Goal: Task Accomplishment & Management: Manage account settings

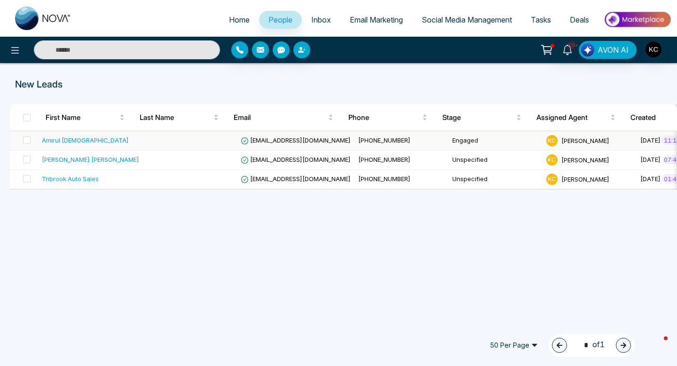
click at [107, 136] on div "Amirul [DEMOGRAPHIC_DATA]" at bounding box center [90, 139] width 97 height 9
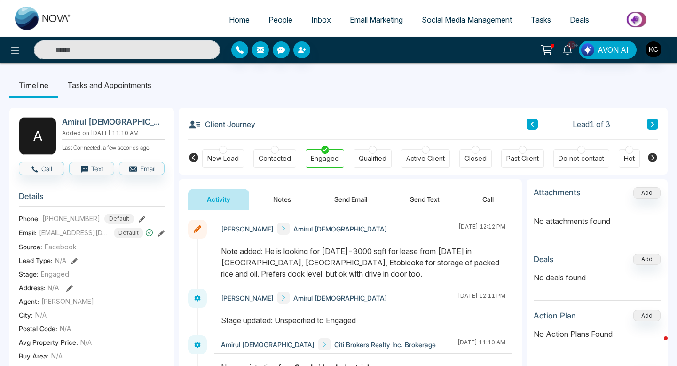
click at [164, 237] on icon at bounding box center [161, 233] width 7 height 7
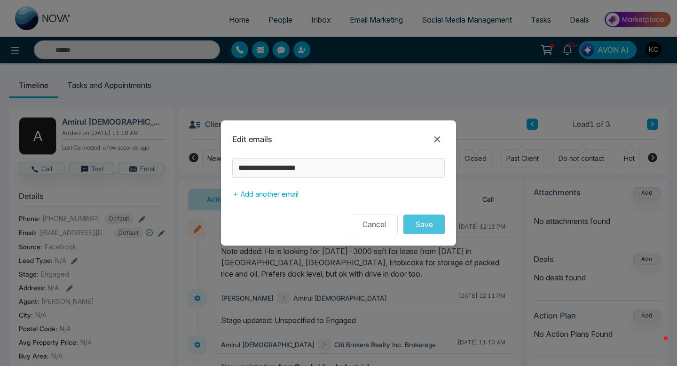
click at [231, 166] on div "**********" at bounding box center [338, 180] width 235 height 45
click at [375, 227] on button "Cancel" at bounding box center [374, 225] width 47 height 20
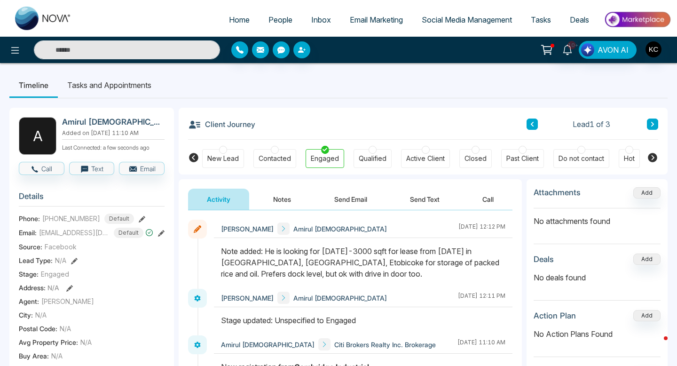
click at [139, 223] on icon at bounding box center [142, 219] width 7 height 7
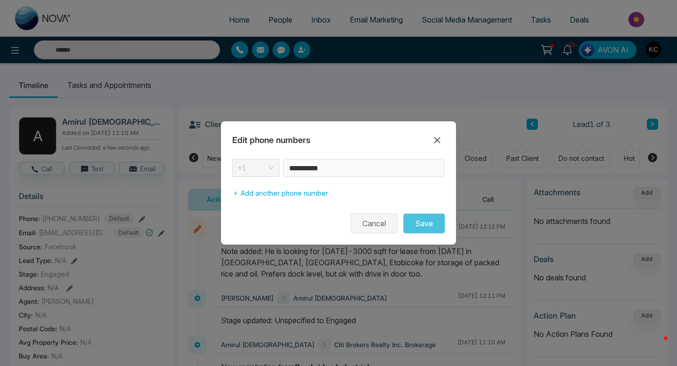
click at [370, 224] on button "Cancel" at bounding box center [374, 224] width 47 height 20
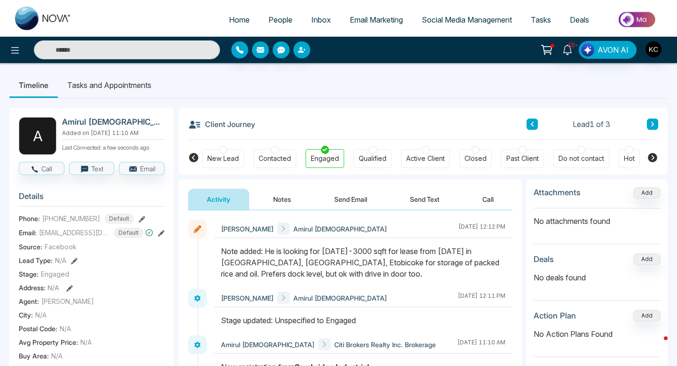
click at [275, 204] on button "Notes" at bounding box center [282, 199] width 56 height 21
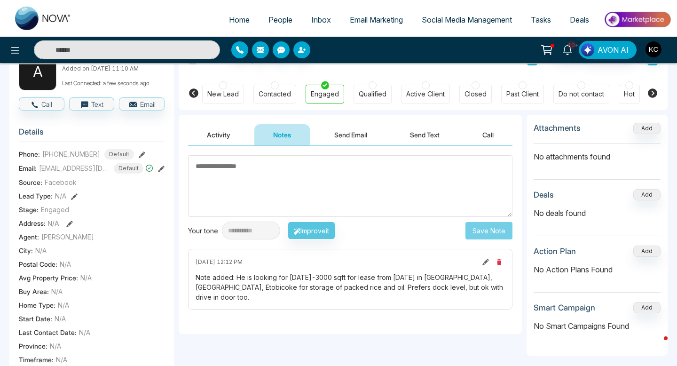
scroll to position [72, 0]
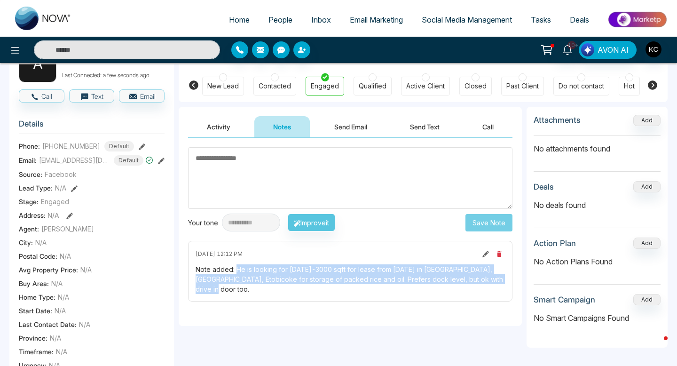
drag, startPoint x: 235, startPoint y: 270, endPoint x: 253, endPoint y: 286, distance: 24.0
click at [253, 286] on div "Note added: He is looking for [DATE]-3000 sqft for lease from [DATE] in [GEOGRA…" at bounding box center [351, 279] width 310 height 30
copy div "He is looking for [DATE]-3000 sqft for lease from [DATE] in [GEOGRAPHIC_DATA], …"
click at [275, 21] on span "People" at bounding box center [281, 19] width 24 height 9
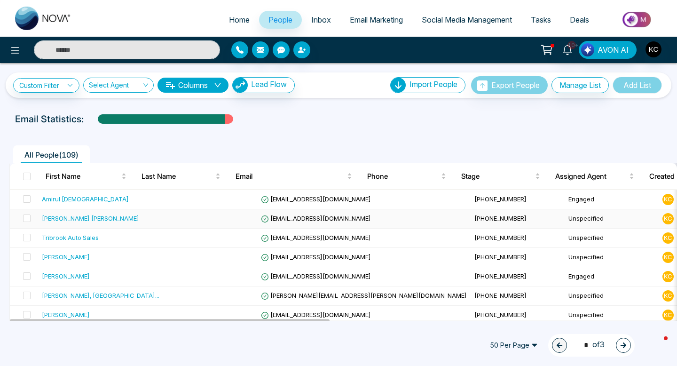
click at [261, 222] on span "[EMAIL_ADDRESS][DOMAIN_NAME]" at bounding box center [316, 219] width 110 height 8
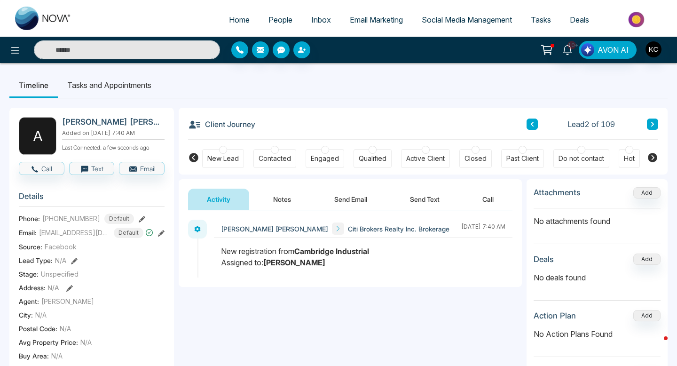
scroll to position [17, 0]
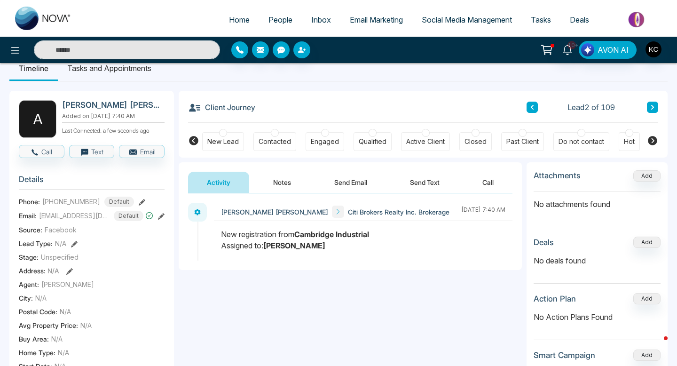
click at [270, 135] on div "Contacted" at bounding box center [275, 141] width 43 height 19
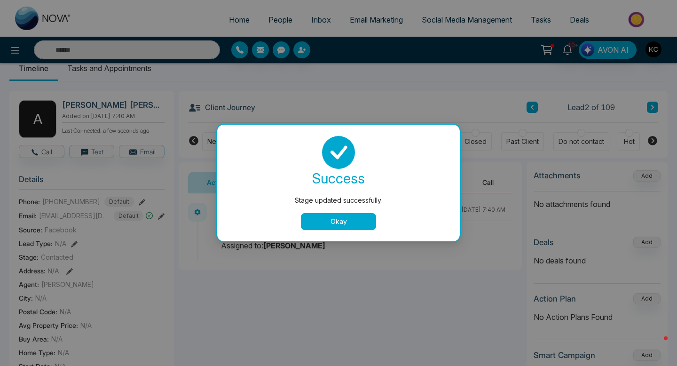
click at [349, 219] on button "Okay" at bounding box center [338, 221] width 75 height 17
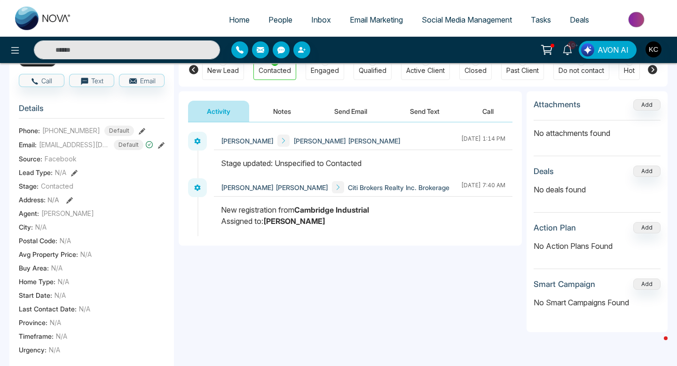
scroll to position [0, 0]
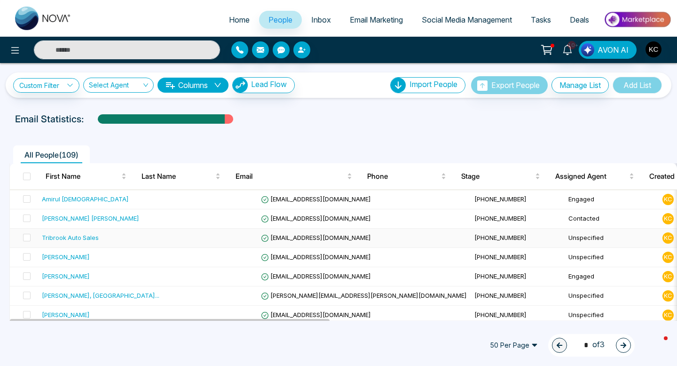
click at [261, 236] on span "[EMAIL_ADDRESS][DOMAIN_NAME]" at bounding box center [316, 238] width 110 height 8
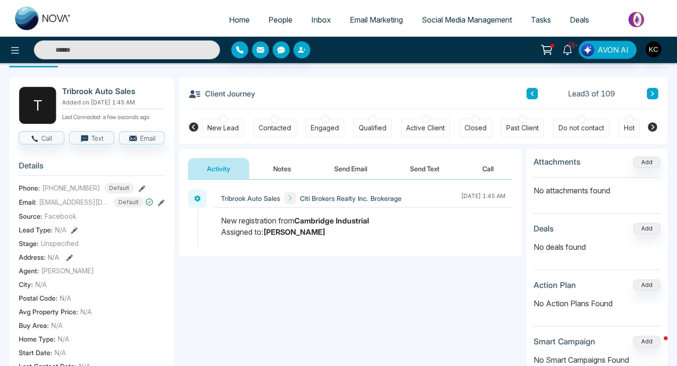
scroll to position [31, 0]
click at [273, 121] on div at bounding box center [275, 119] width 8 height 8
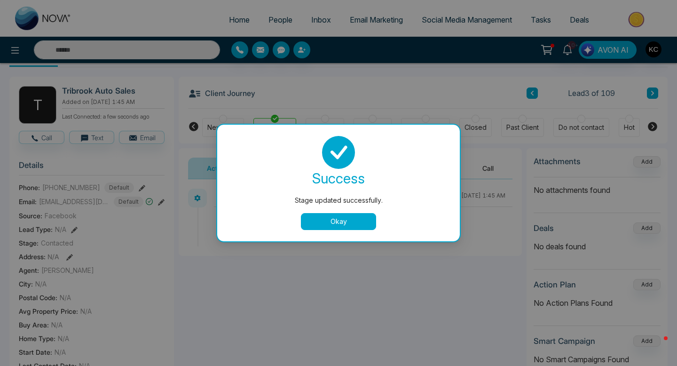
click at [322, 220] on button "Okay" at bounding box center [338, 221] width 75 height 17
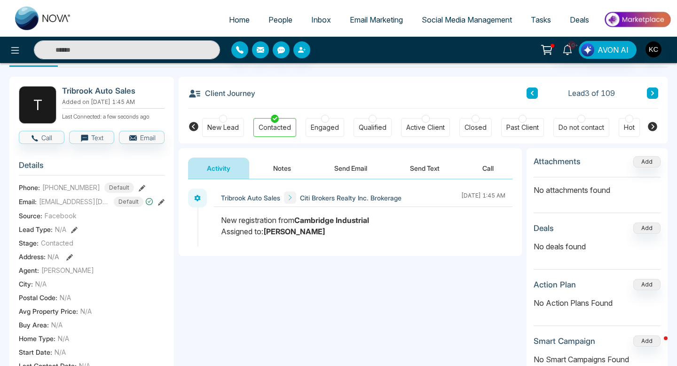
click at [280, 173] on button "Notes" at bounding box center [282, 168] width 56 height 21
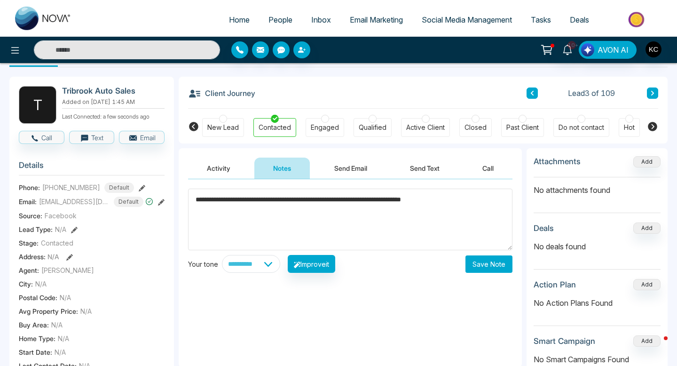
click at [354, 201] on textarea "**********" at bounding box center [350, 220] width 325 height 62
click at [357, 201] on textarea "**********" at bounding box center [350, 220] width 325 height 62
click at [366, 201] on textarea "**********" at bounding box center [350, 220] width 325 height 62
type textarea "**********"
click at [487, 262] on button "Save Note" at bounding box center [489, 263] width 47 height 17
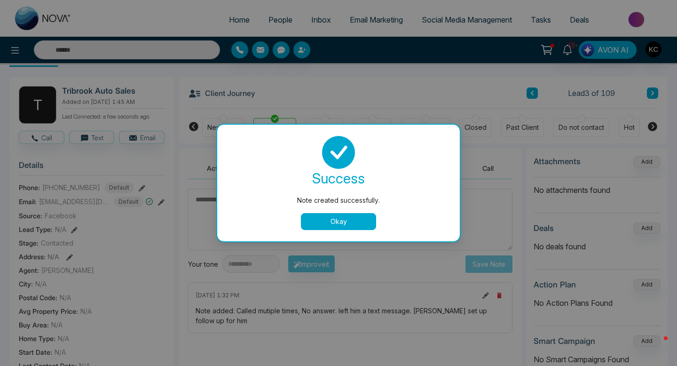
click at [336, 224] on button "Okay" at bounding box center [338, 221] width 75 height 17
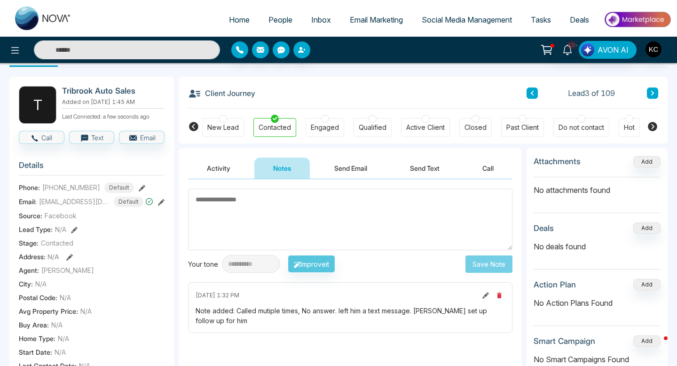
click at [161, 206] on icon at bounding box center [161, 202] width 7 height 7
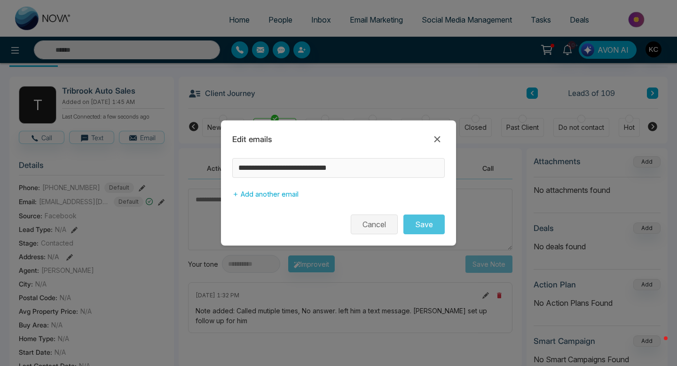
click at [374, 224] on button "Cancel" at bounding box center [374, 225] width 47 height 20
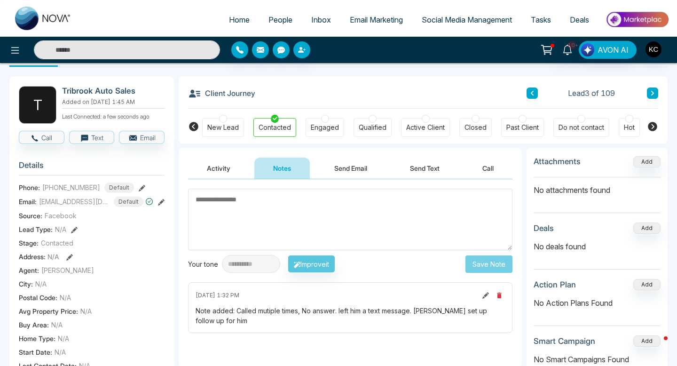
click at [139, 191] on icon at bounding box center [142, 188] width 7 height 7
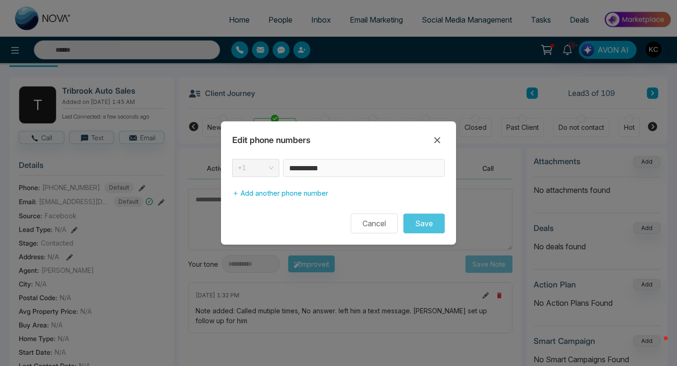
click at [269, 164] on div "**********" at bounding box center [338, 168] width 213 height 18
click at [367, 220] on button "Cancel" at bounding box center [374, 224] width 47 height 20
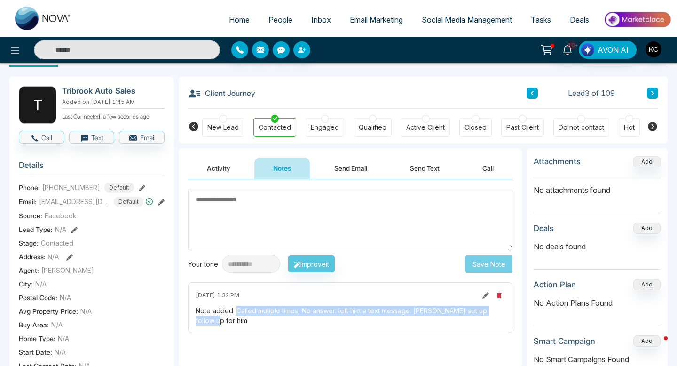
drag, startPoint x: 237, startPoint y: 310, endPoint x: 506, endPoint y: 314, distance: 269.1
click at [506, 314] on div "[DATE] 1:32 PM Note added: Called mutiple times, No answer. left him a text mes…" at bounding box center [350, 307] width 325 height 51
copy div "Called mutiple times, No answer. left him a text message. [PERSON_NAME] set up …"
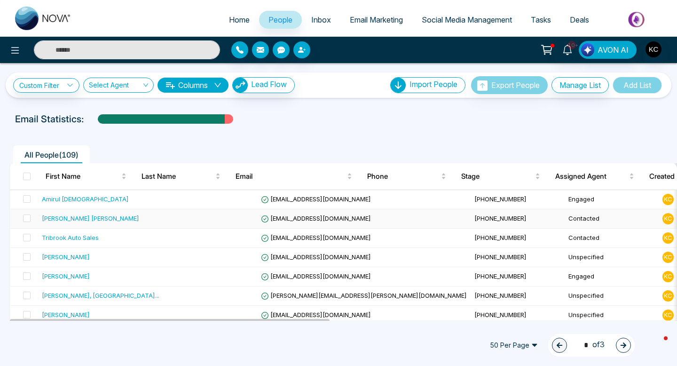
click at [208, 218] on td at bounding box center [210, 218] width 94 height 19
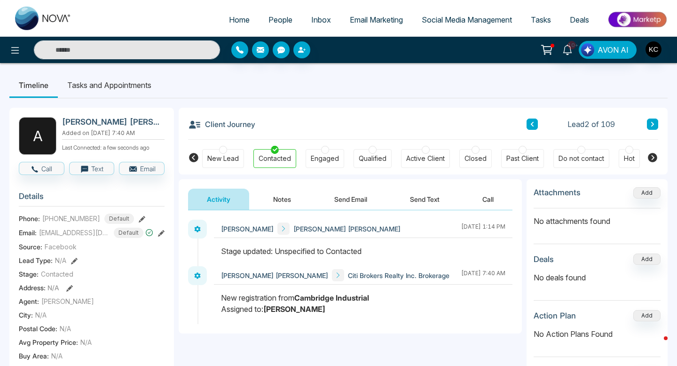
click at [278, 200] on button "Notes" at bounding box center [282, 199] width 56 height 21
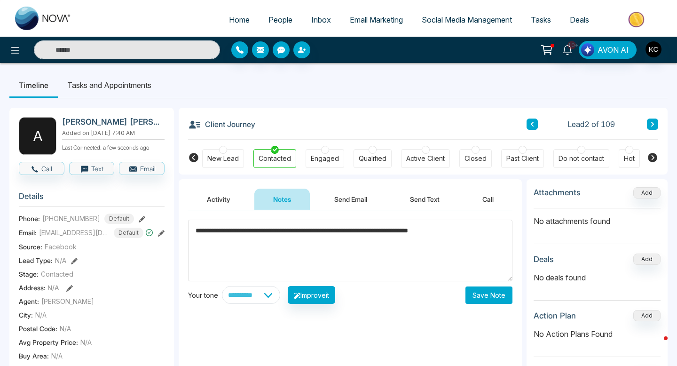
type textarea "**********"
click at [480, 298] on button "Save Note" at bounding box center [489, 294] width 47 height 17
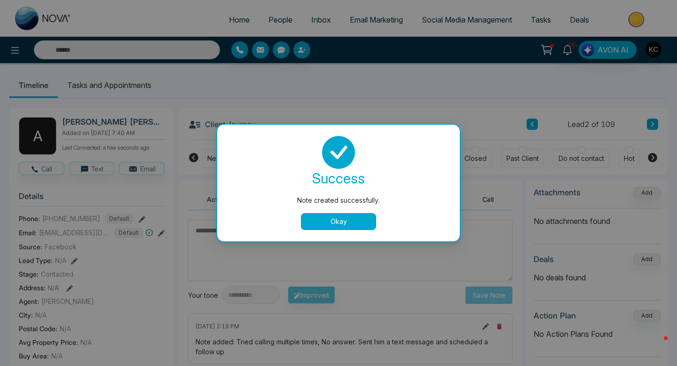
click at [331, 222] on button "Okay" at bounding box center [338, 221] width 75 height 17
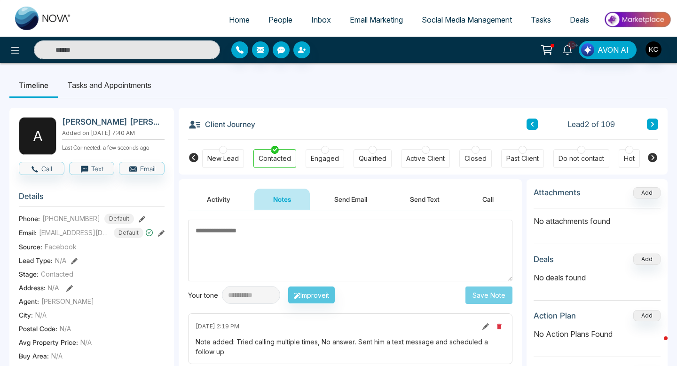
click at [161, 237] on icon at bounding box center [161, 233] width 7 height 7
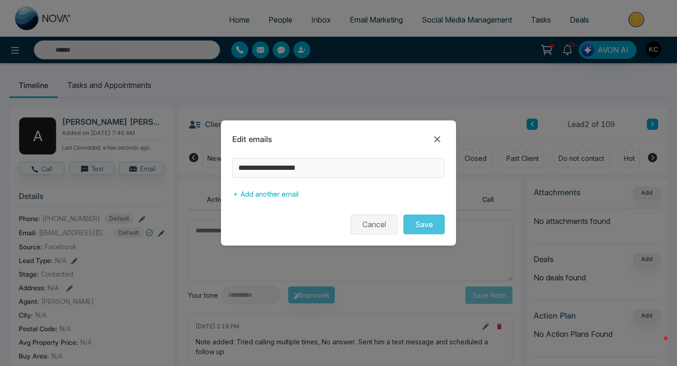
click at [376, 225] on button "Cancel" at bounding box center [374, 225] width 47 height 20
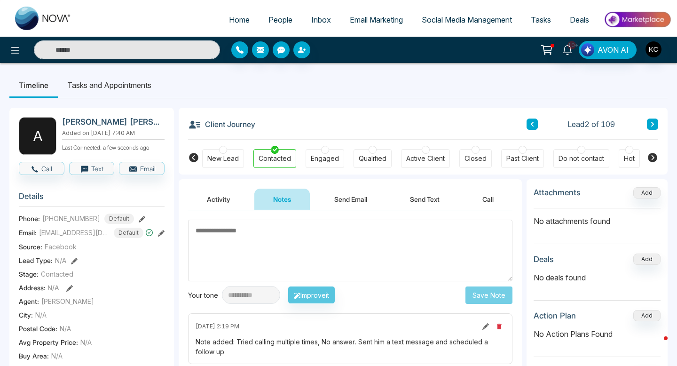
click at [139, 219] on button at bounding box center [142, 219] width 7 height 10
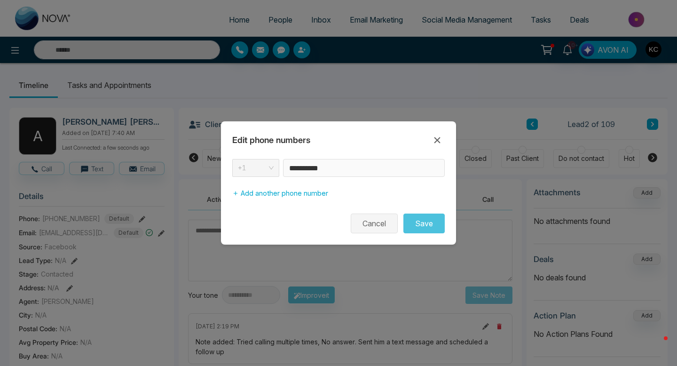
click at [367, 222] on button "Cancel" at bounding box center [374, 224] width 47 height 20
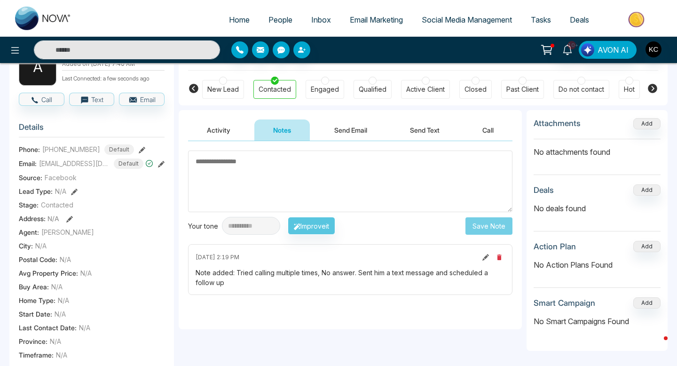
scroll to position [80, 0]
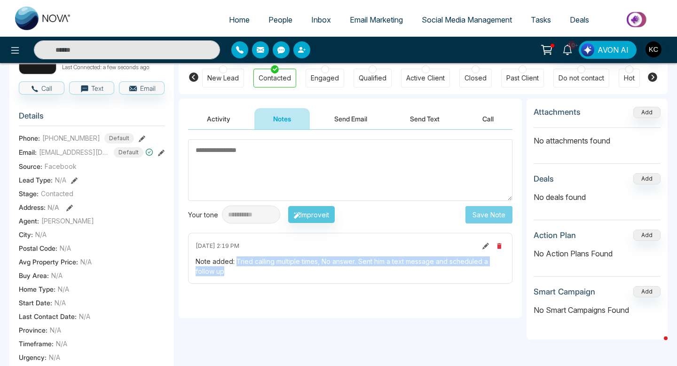
drag, startPoint x: 236, startPoint y: 259, endPoint x: 252, endPoint y: 277, distance: 24.0
click at [252, 277] on div "[DATE] 2:19 PM Note added: Tried calling multiple times, No answer. Sent him a …" at bounding box center [350, 258] width 325 height 51
copy div "Tried calling multiple times, No answer. Sent him a text message and scheduled …"
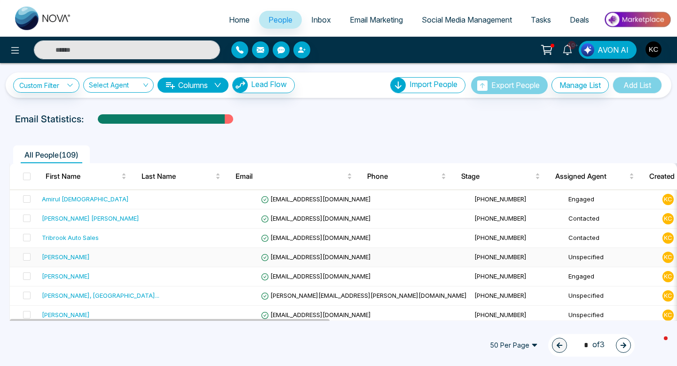
click at [53, 259] on div "[PERSON_NAME]" at bounding box center [66, 256] width 48 height 9
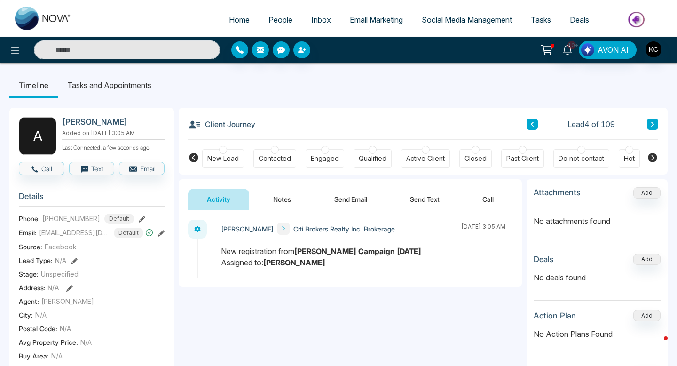
drag, startPoint x: 221, startPoint y: 251, endPoint x: 330, endPoint y: 261, distance: 109.1
click at [330, 261] on div "New registration from [PERSON_NAME] Campaign [DATE] Assigned to: [PERSON_NAME]" at bounding box center [363, 257] width 285 height 23
click at [163, 237] on icon at bounding box center [161, 233] width 7 height 7
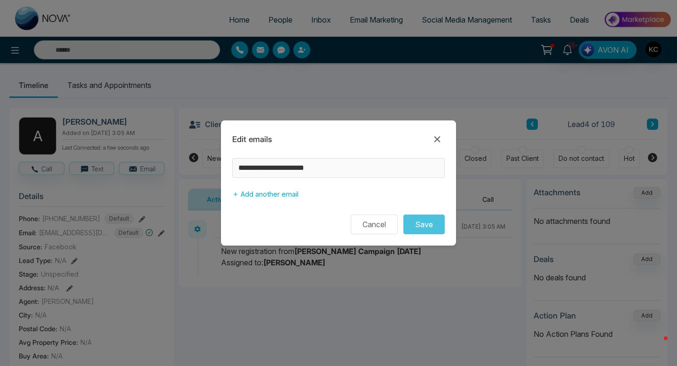
click at [269, 225] on div "Cancel Save" at bounding box center [338, 225] width 235 height 20
click at [381, 231] on button "Cancel" at bounding box center [374, 225] width 47 height 20
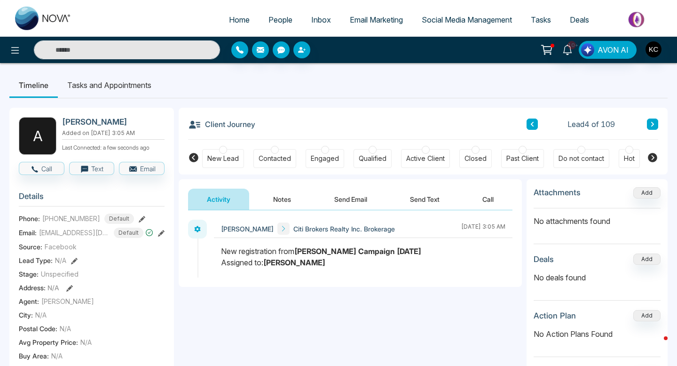
click at [274, 151] on div at bounding box center [275, 150] width 8 height 8
click at [279, 201] on button "Notes" at bounding box center [282, 199] width 56 height 21
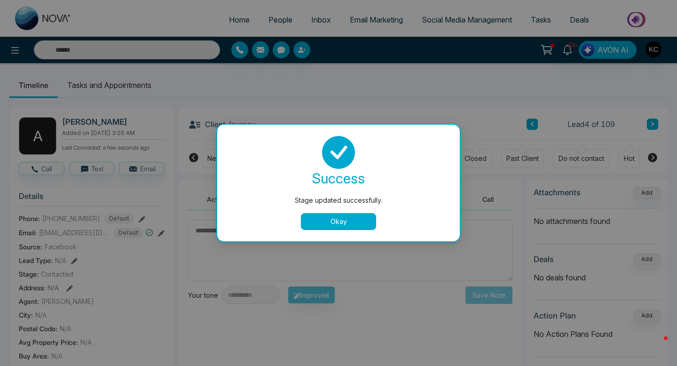
click at [325, 218] on button "Okay" at bounding box center [338, 221] width 75 height 17
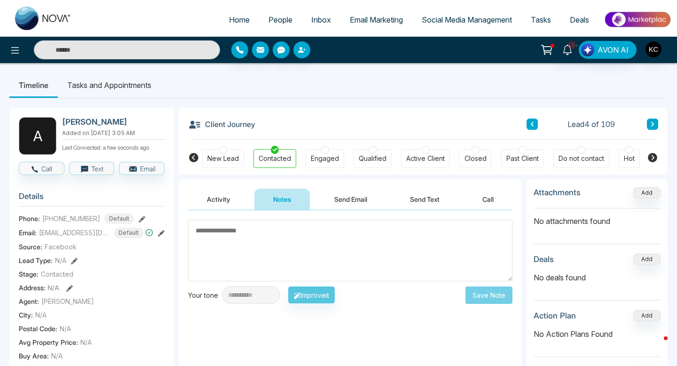
click at [223, 234] on textarea at bounding box center [350, 251] width 325 height 62
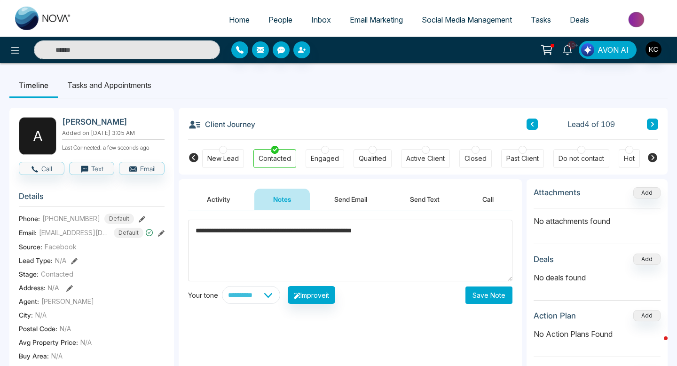
type textarea "**********"
click at [564, 53] on icon at bounding box center [568, 50] width 10 height 10
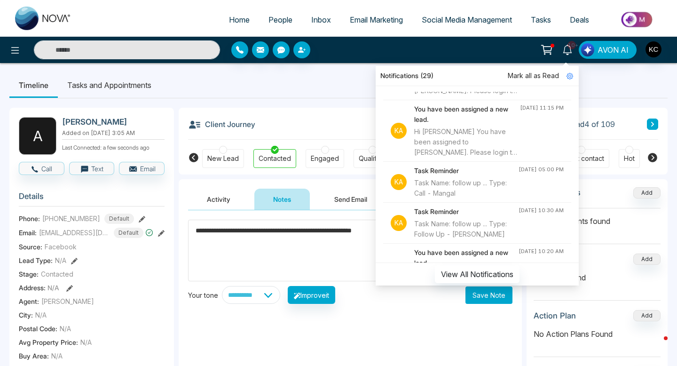
scroll to position [860, 0]
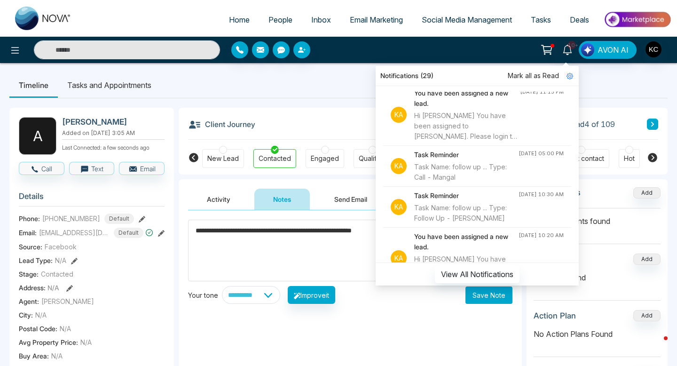
click at [461, 178] on div "Task Name: follow up ... Type: Call - Mangal" at bounding box center [466, 172] width 104 height 21
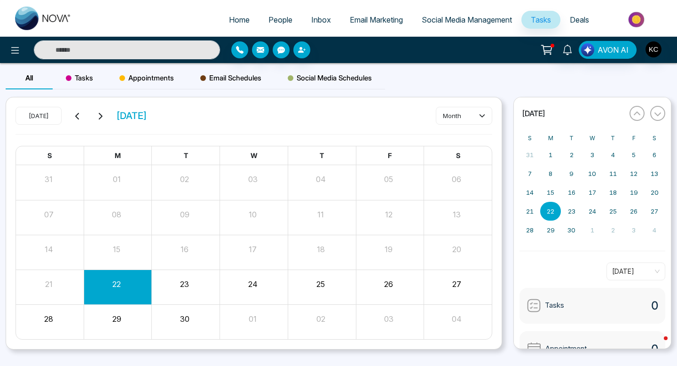
scroll to position [17, 0]
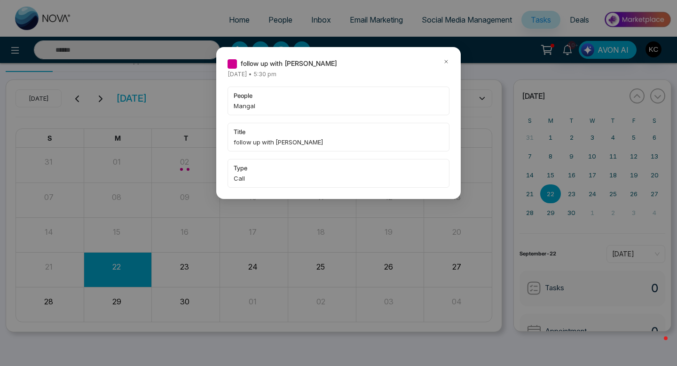
click at [179, 164] on div "follow up with Mangal [DATE] • 5:30 pm people Mangal title follow up with Manga…" at bounding box center [338, 183] width 677 height 366
click at [445, 60] on icon at bounding box center [446, 61] width 3 height 3
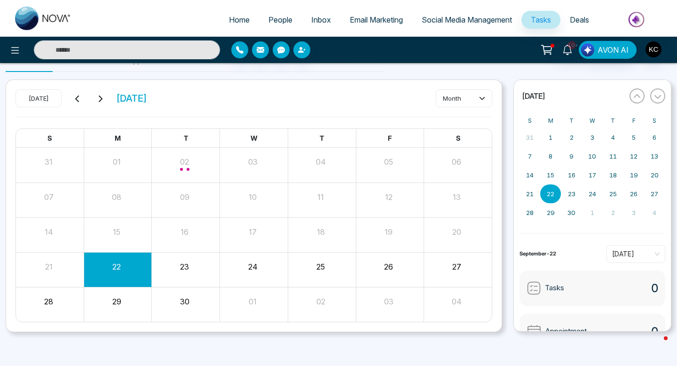
click at [176, 169] on div "Month View" at bounding box center [186, 164] width 68 height 23
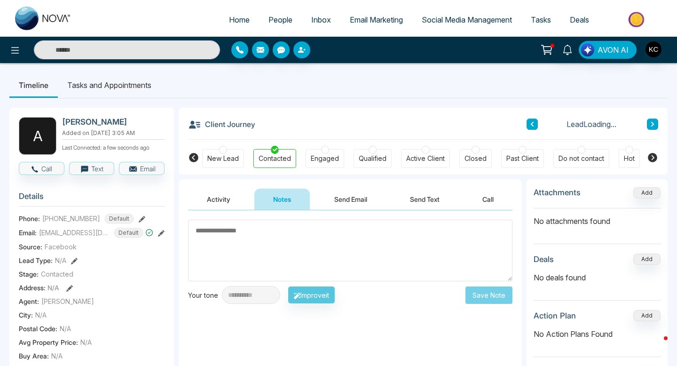
click at [246, 236] on textarea at bounding box center [350, 251] width 325 height 62
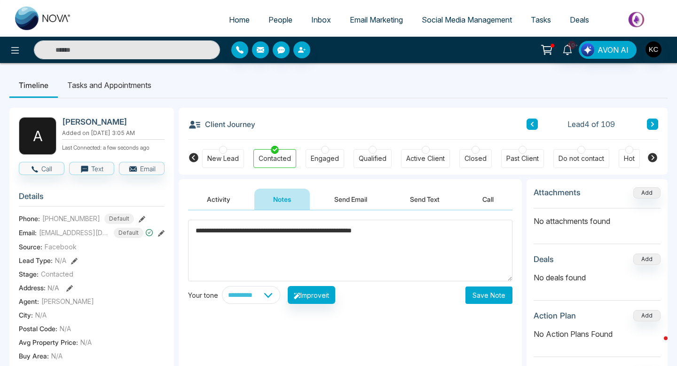
click at [348, 229] on textarea "**********" at bounding box center [350, 251] width 325 height 62
click at [405, 233] on textarea "**********" at bounding box center [350, 251] width 325 height 62
click at [262, 241] on textarea "**********" at bounding box center [350, 251] width 325 height 62
type textarea "**********"
click at [481, 300] on button "Save Note" at bounding box center [489, 294] width 47 height 17
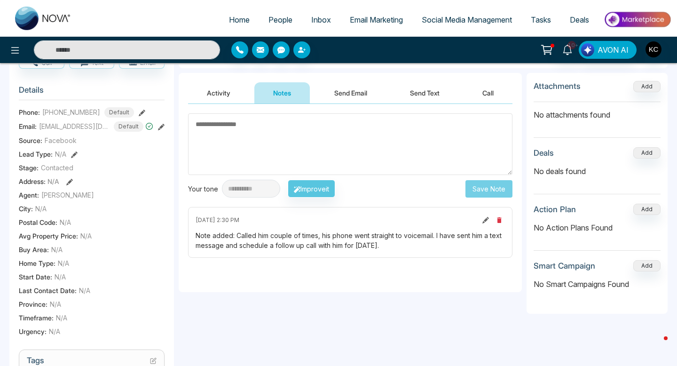
scroll to position [108, 0]
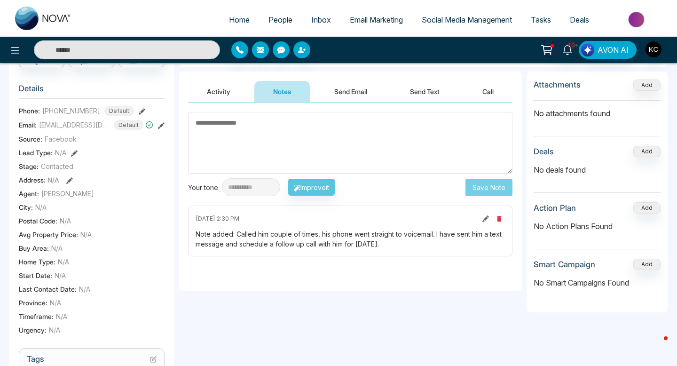
click at [426, 242] on div "Note added: Called him couple of times, his phone went straight to voicemail. I…" at bounding box center [351, 239] width 310 height 20
click at [426, 247] on div "Note added: Called him couple of times, his phone went straight to voicemail. I…" at bounding box center [351, 239] width 310 height 20
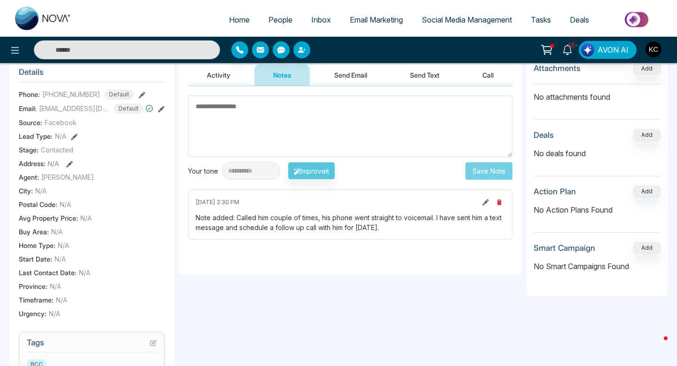
scroll to position [0, 0]
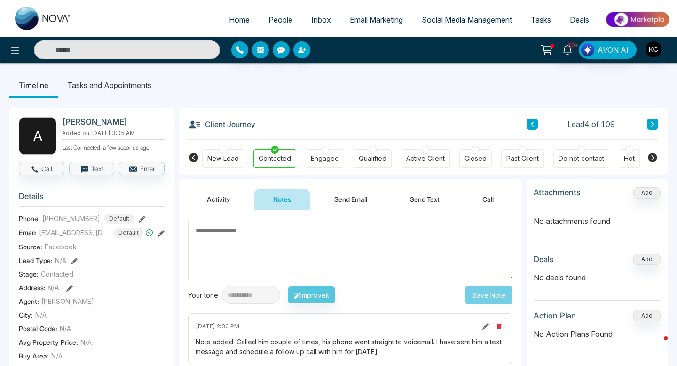
click at [159, 237] on icon at bounding box center [161, 233] width 7 height 7
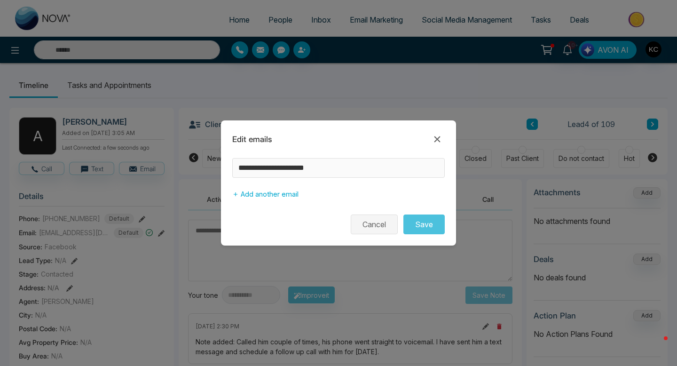
click at [376, 231] on button "Cancel" at bounding box center [374, 225] width 47 height 20
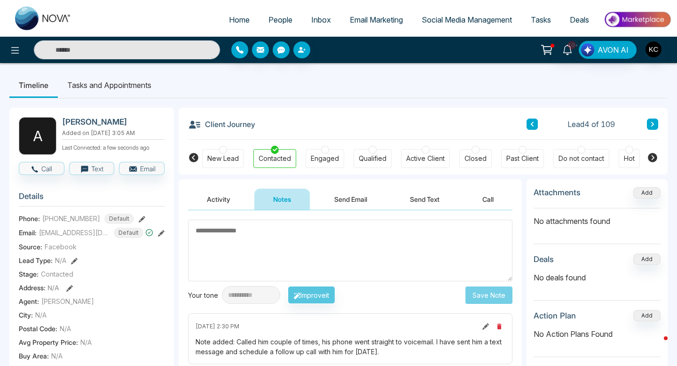
click at [139, 223] on icon at bounding box center [142, 219] width 7 height 7
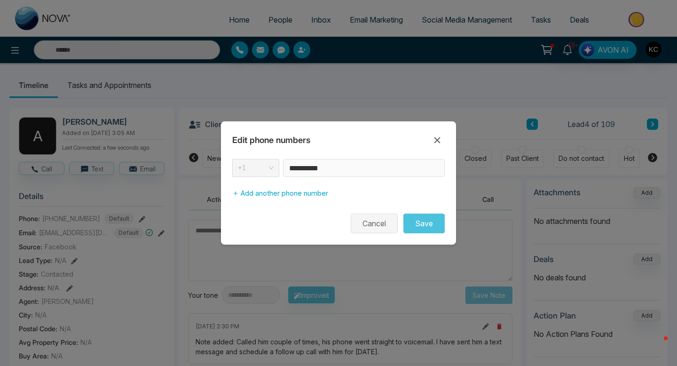
click at [366, 223] on button "Cancel" at bounding box center [374, 224] width 47 height 20
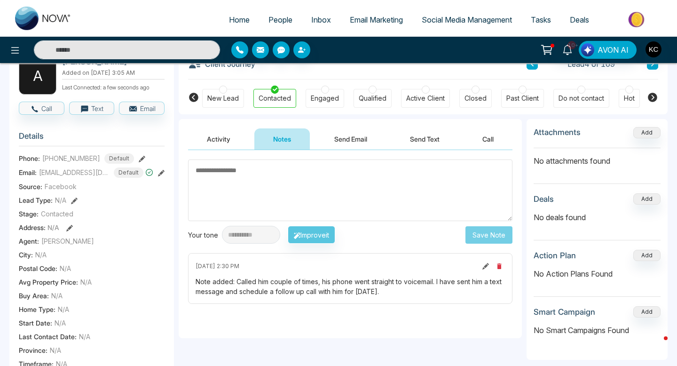
scroll to position [72, 0]
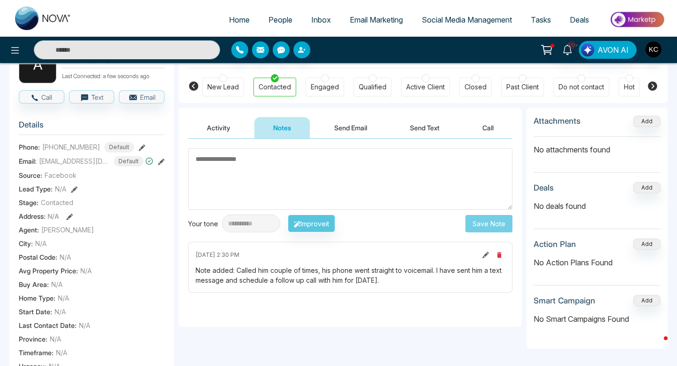
drag, startPoint x: 237, startPoint y: 269, endPoint x: 432, endPoint y: 278, distance: 195.5
click at [432, 278] on div "Note added: Called him couple of times, his phone went straight to voicemail. I…" at bounding box center [351, 275] width 310 height 20
copy div "Called him couple of times, his phone went straight to voicemail. I have sent h…"
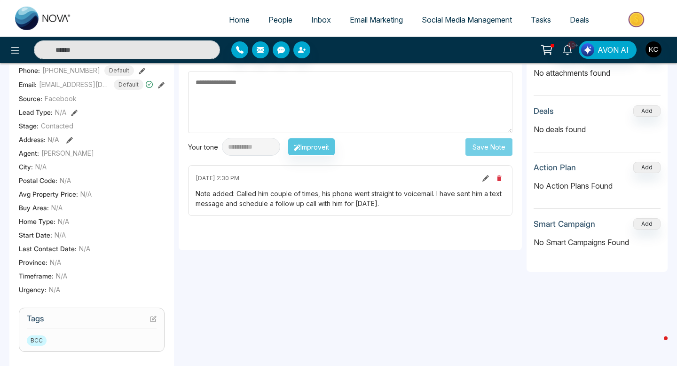
scroll to position [0, 0]
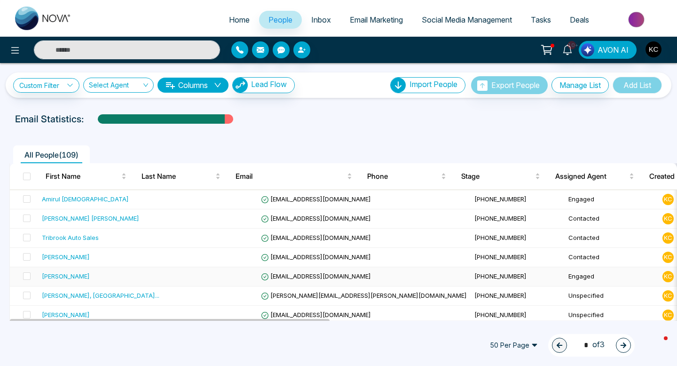
click at [70, 279] on div "[PERSON_NAME]" at bounding box center [66, 275] width 48 height 9
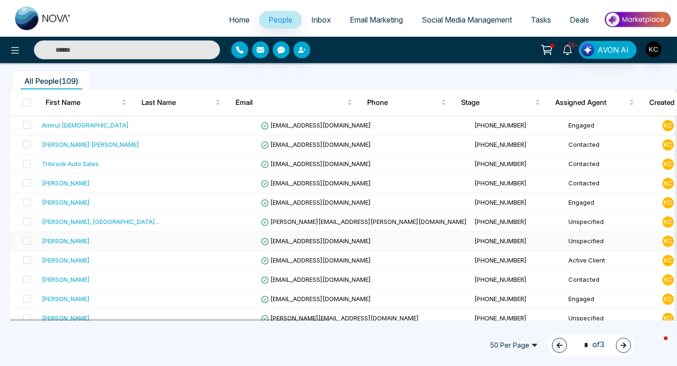
click at [132, 236] on td "[PERSON_NAME]" at bounding box center [100, 241] width 125 height 19
